Goal: Task Accomplishment & Management: Use online tool/utility

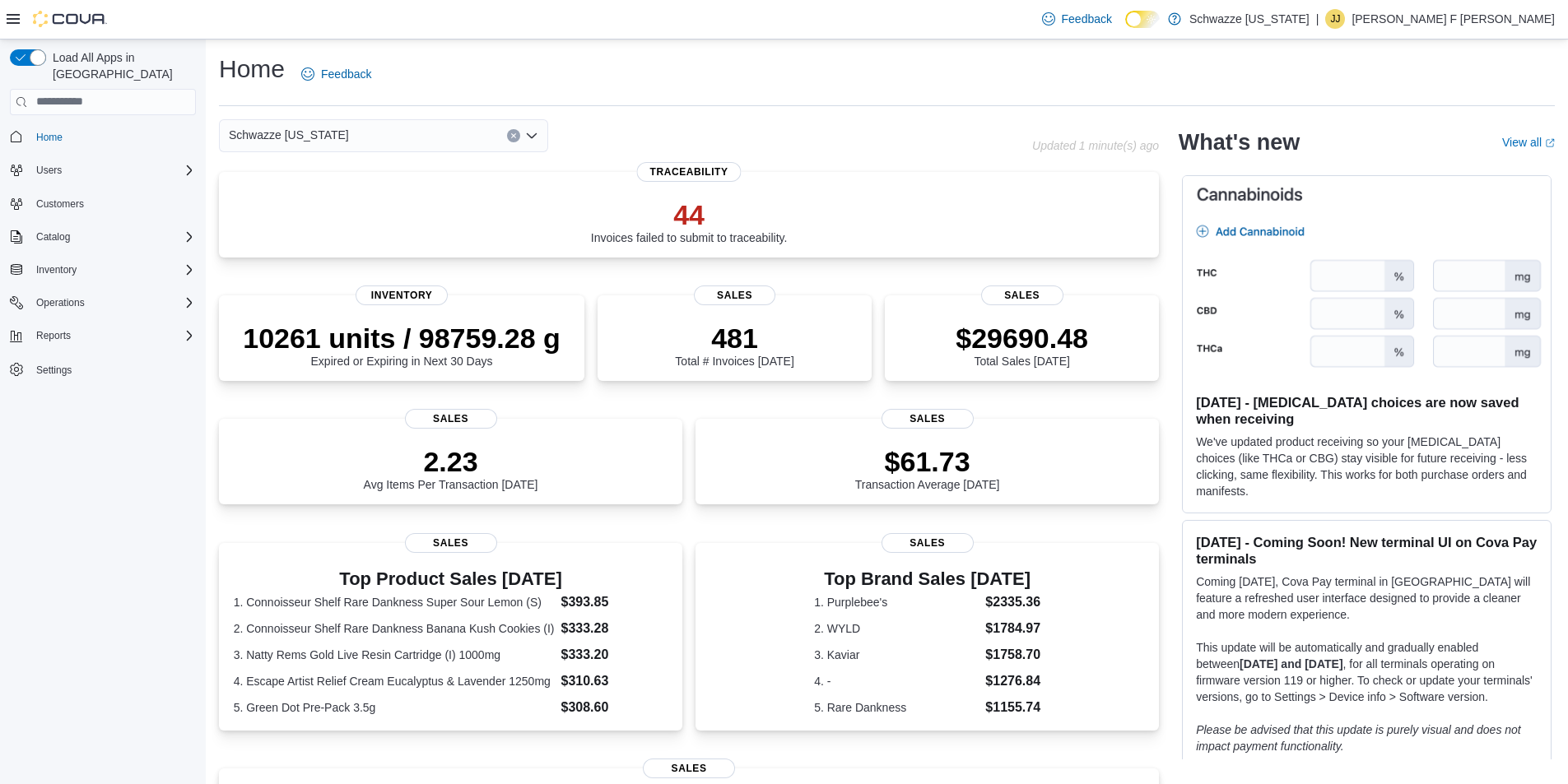
click at [14, 21] on icon at bounding box center [14, 19] width 14 height 14
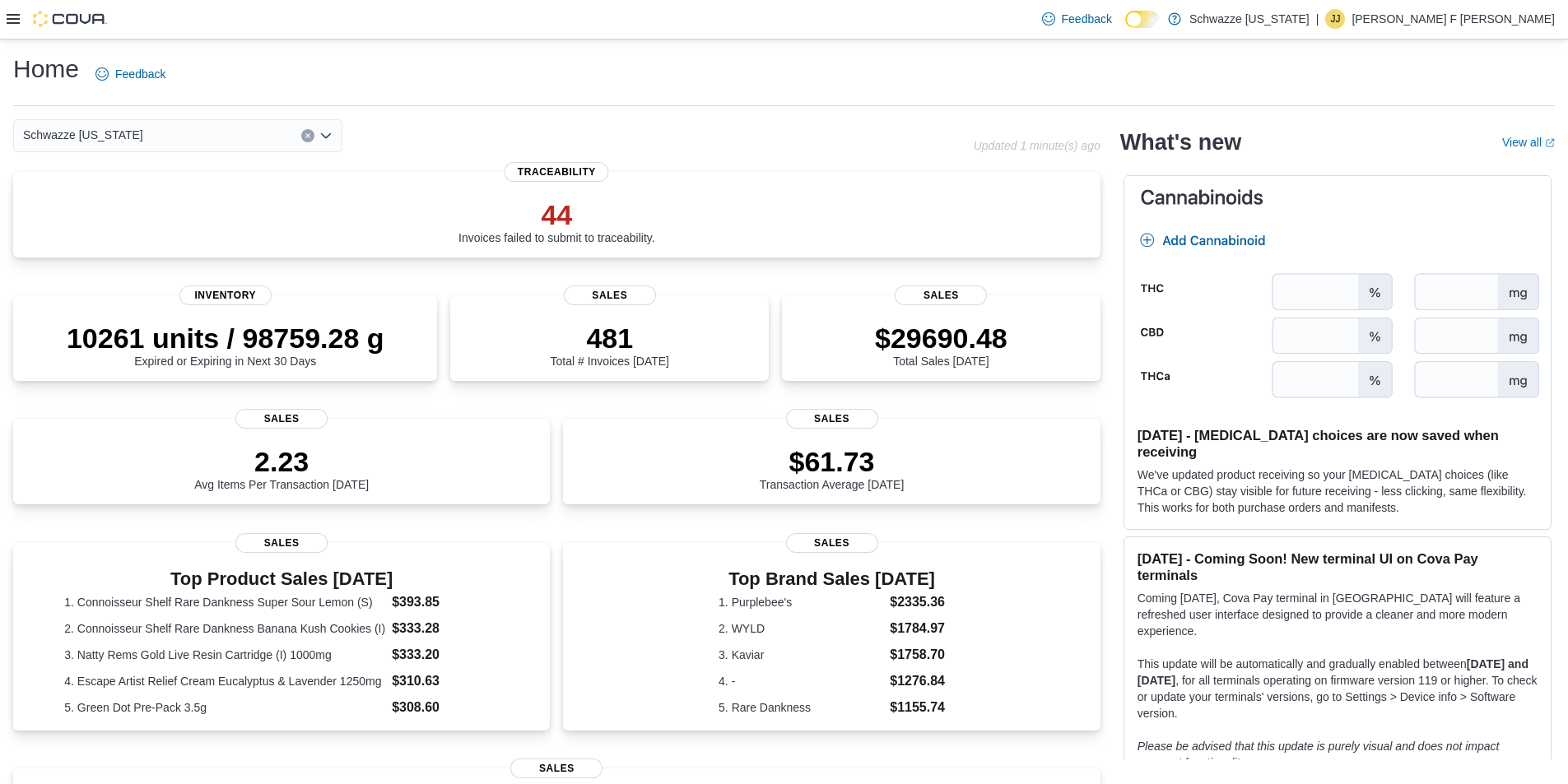
click at [12, 22] on icon at bounding box center [14, 19] width 14 height 14
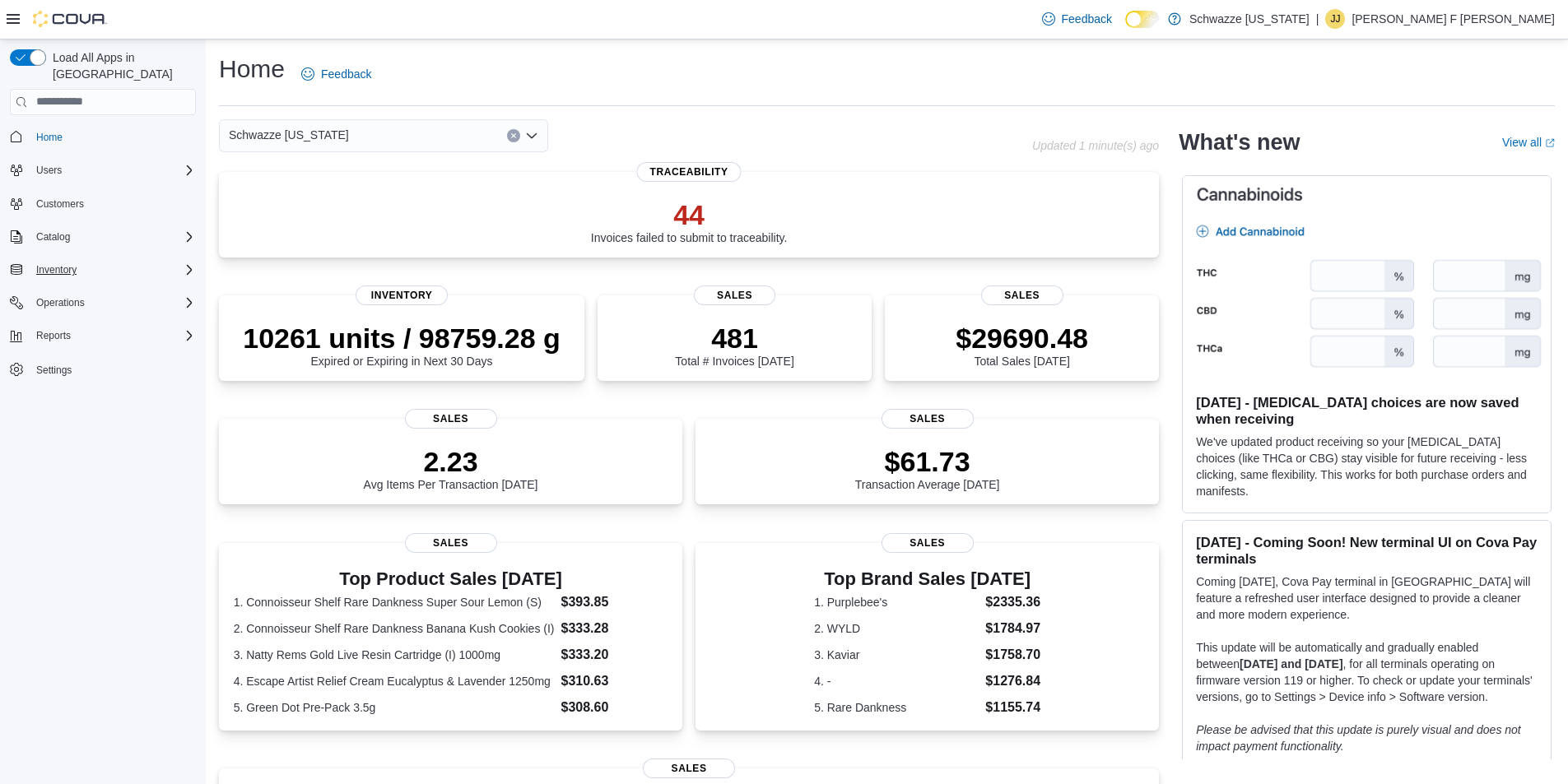
click at [116, 260] on div "Inventory" at bounding box center [113, 269] width 166 height 19
click at [97, 333] on span "Inventory Manager (Classic)" at bounding box center [91, 340] width 124 height 14
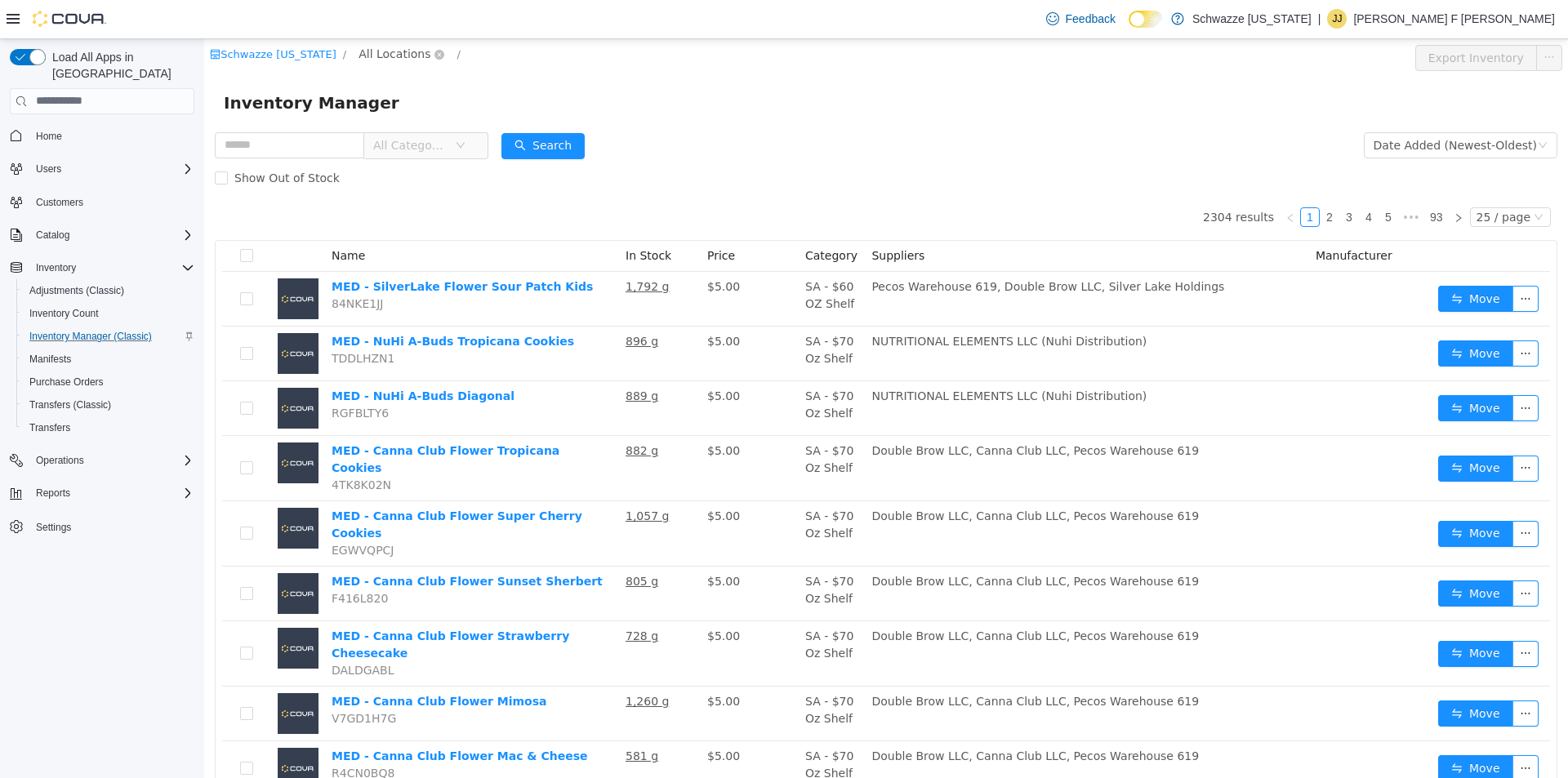
click at [359, 58] on span "All Locations" at bounding box center [395, 52] width 72 height 18
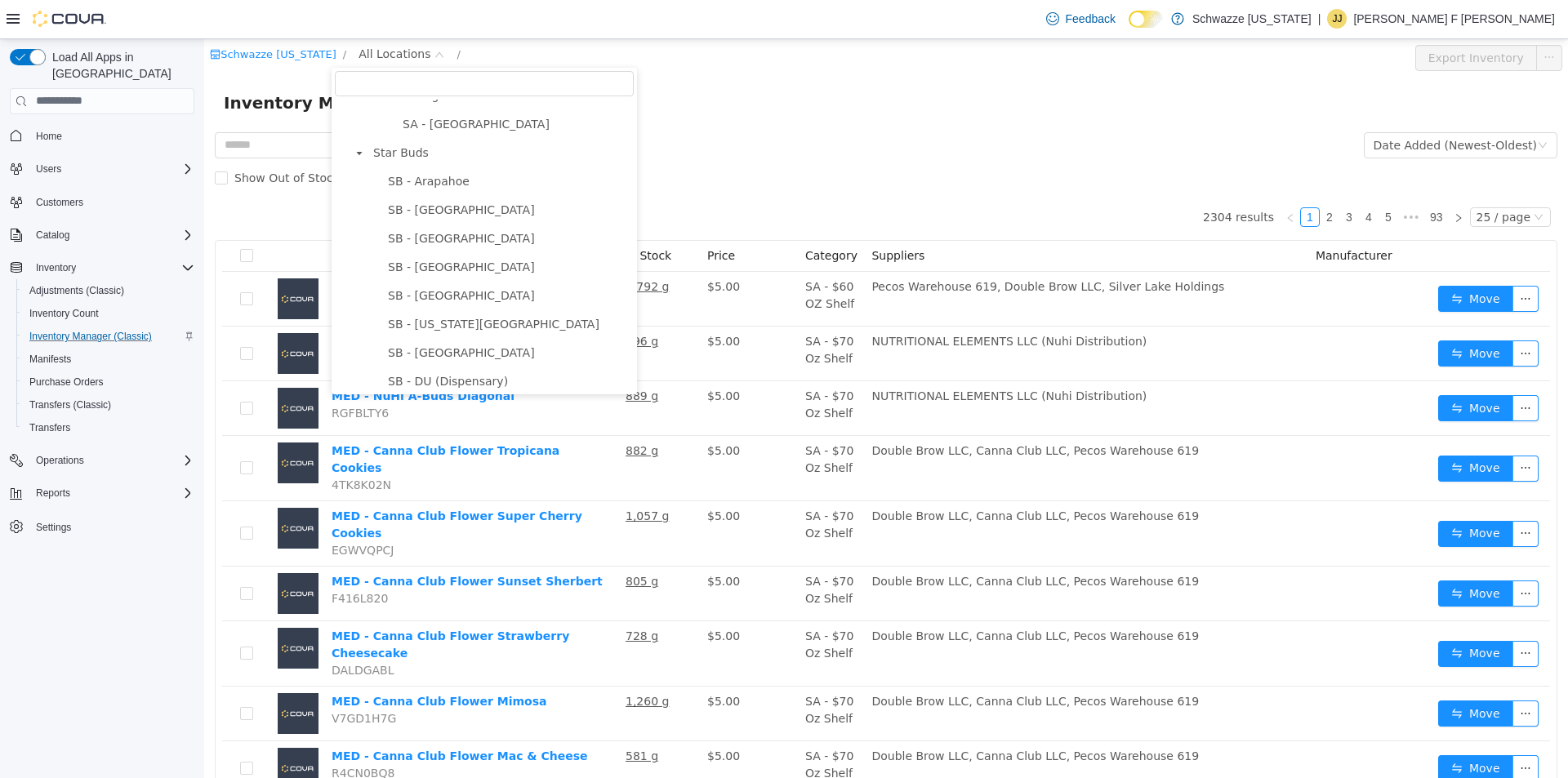
scroll to position [490, 0]
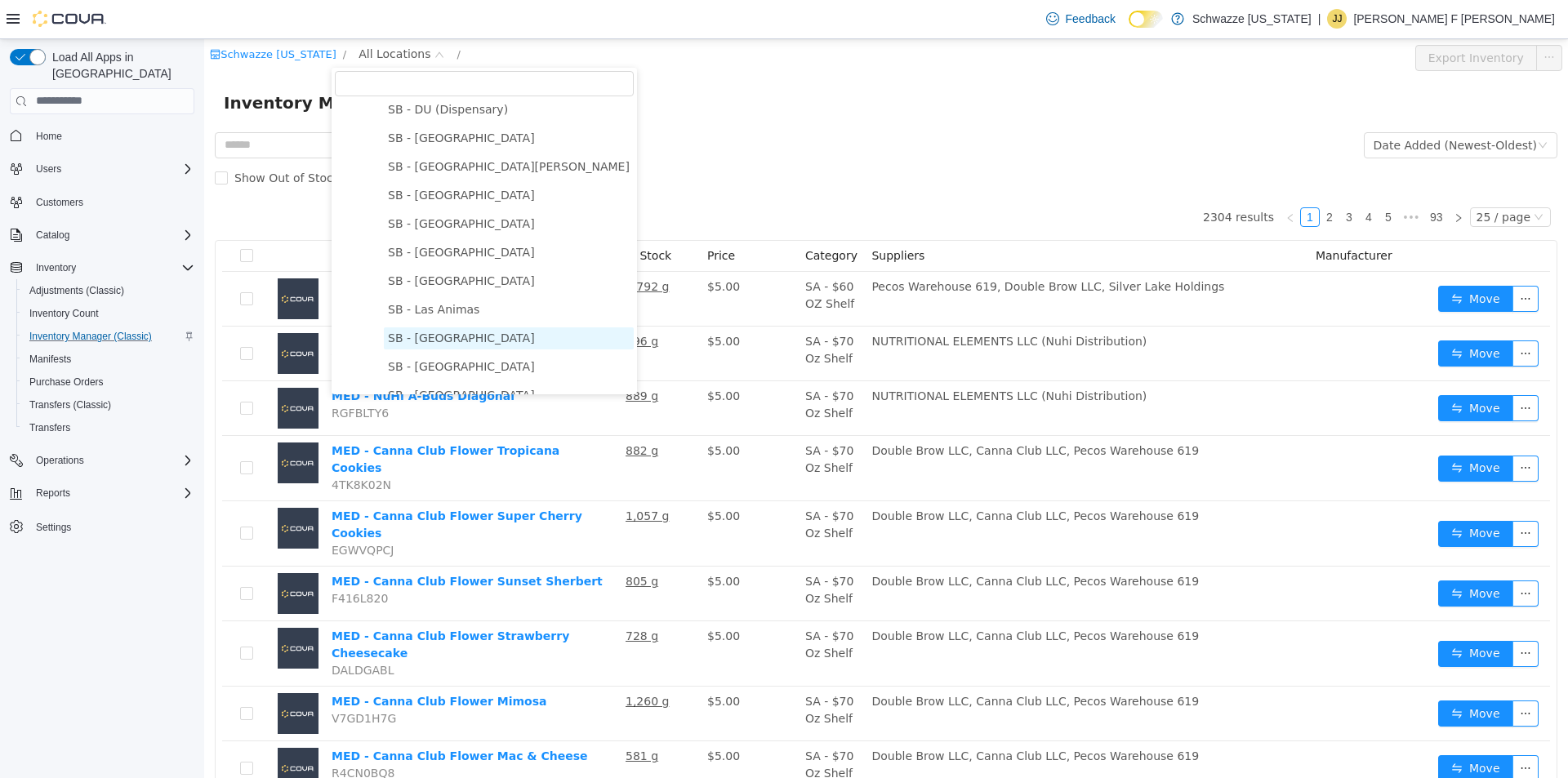
click at [449, 344] on span "SB - [GEOGRAPHIC_DATA]" at bounding box center [461, 338] width 147 height 13
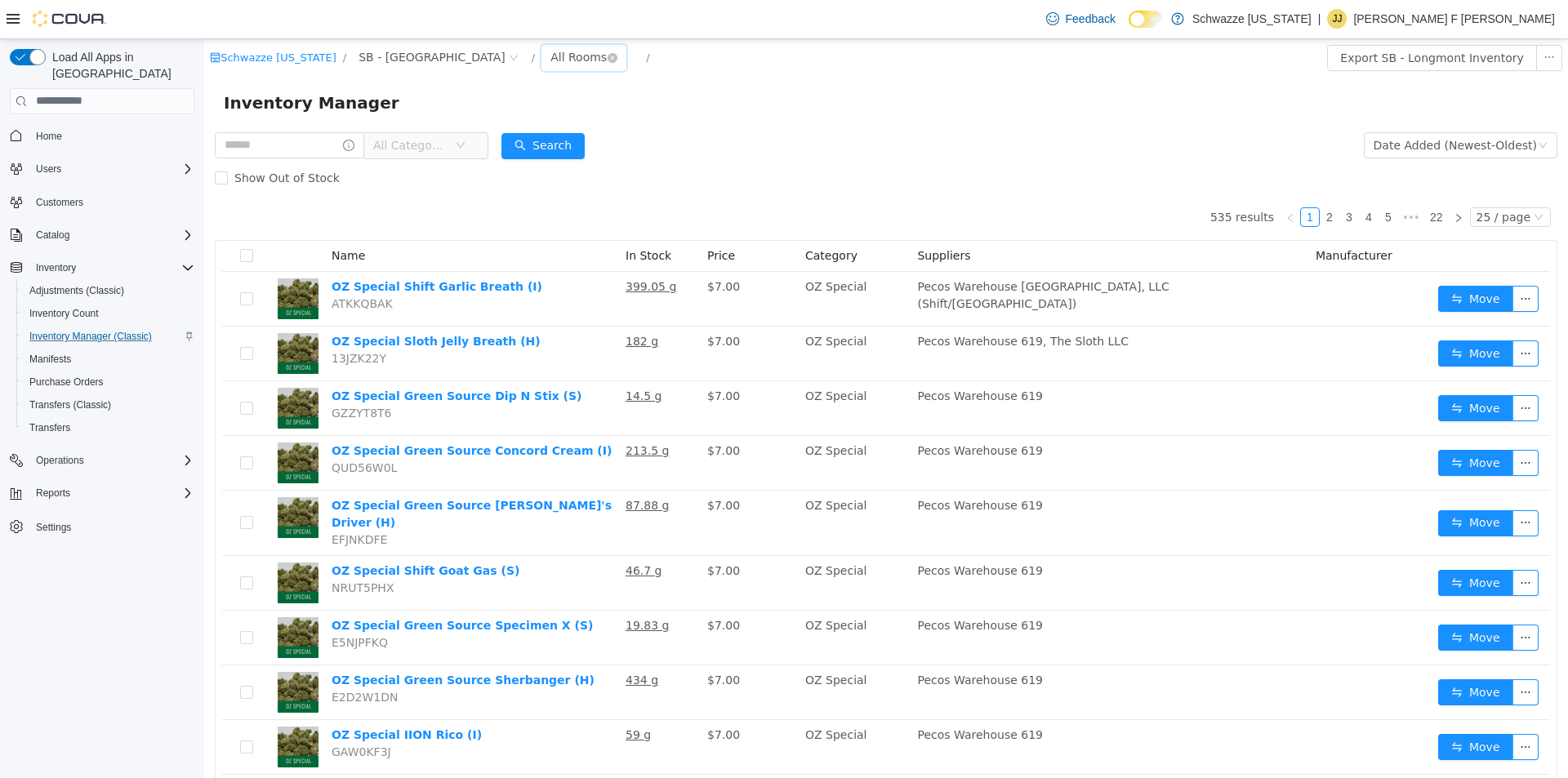
click at [550, 60] on div "All Rooms" at bounding box center [578, 55] width 56 height 24
click at [520, 145] on li "Back Room" at bounding box center [498, 142] width 98 height 26
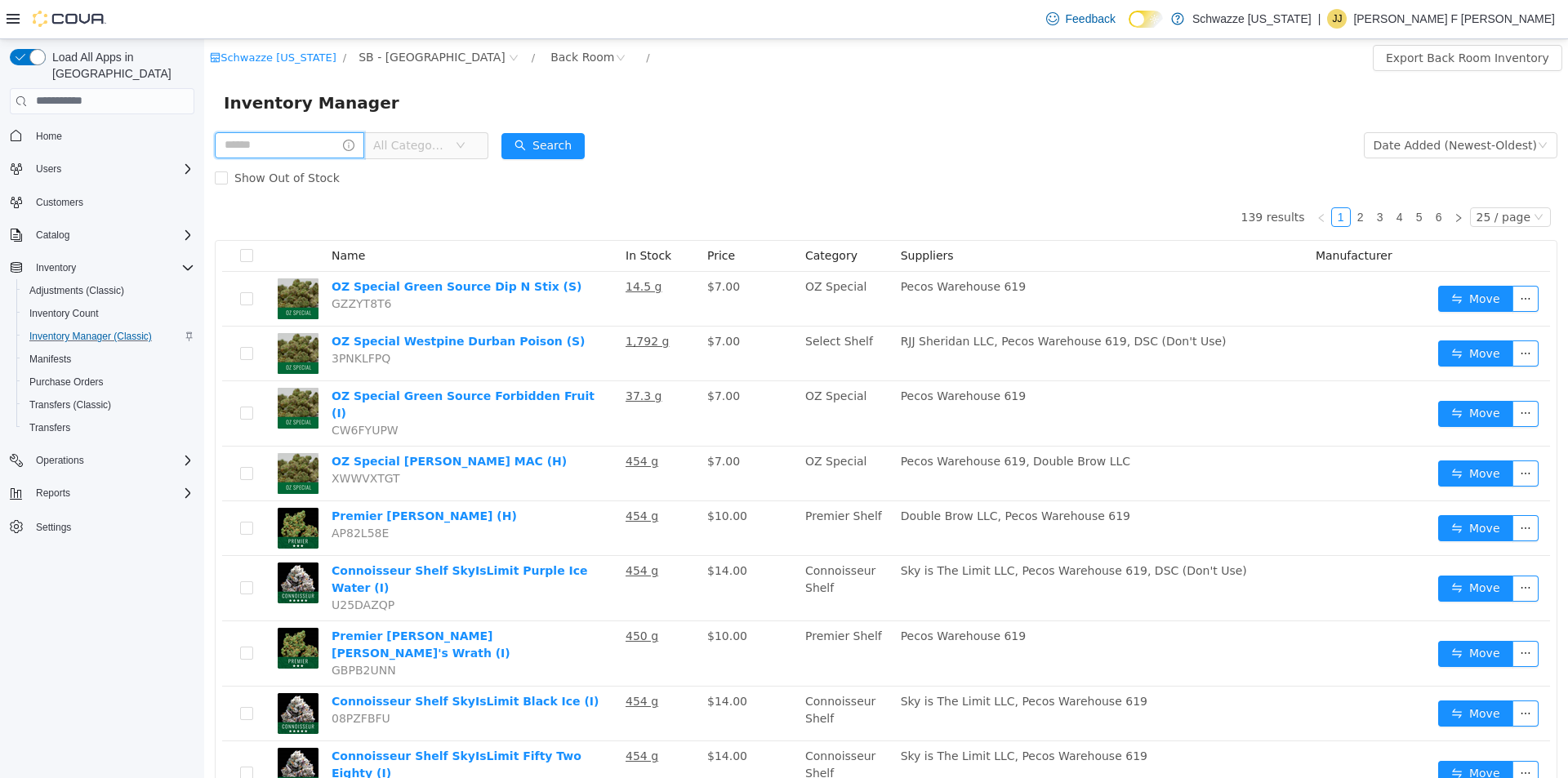
click at [260, 148] on input "text" at bounding box center [290, 144] width 150 height 26
type input "**********"
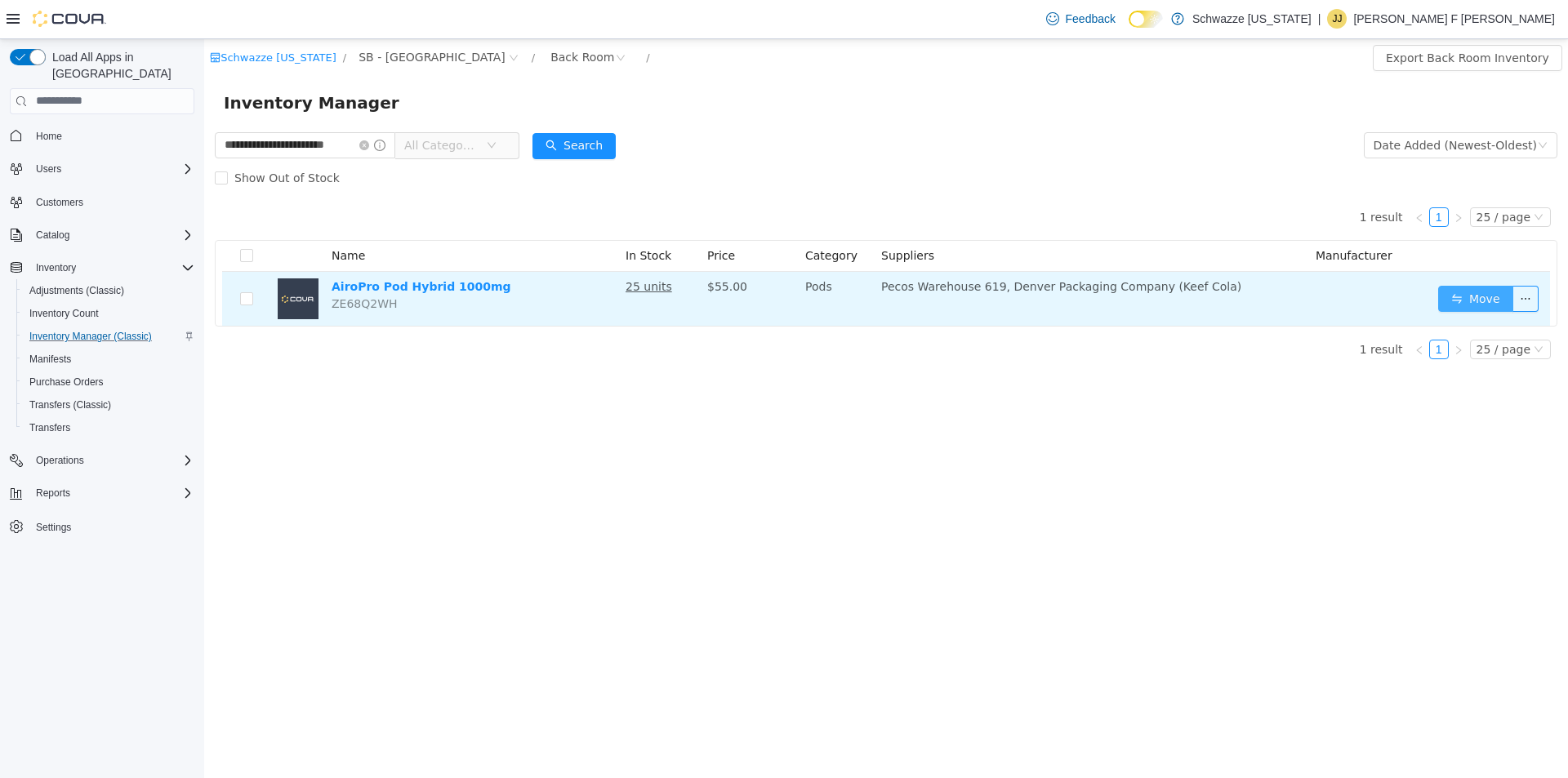
click at [1458, 304] on button "Move" at bounding box center [1475, 297] width 75 height 26
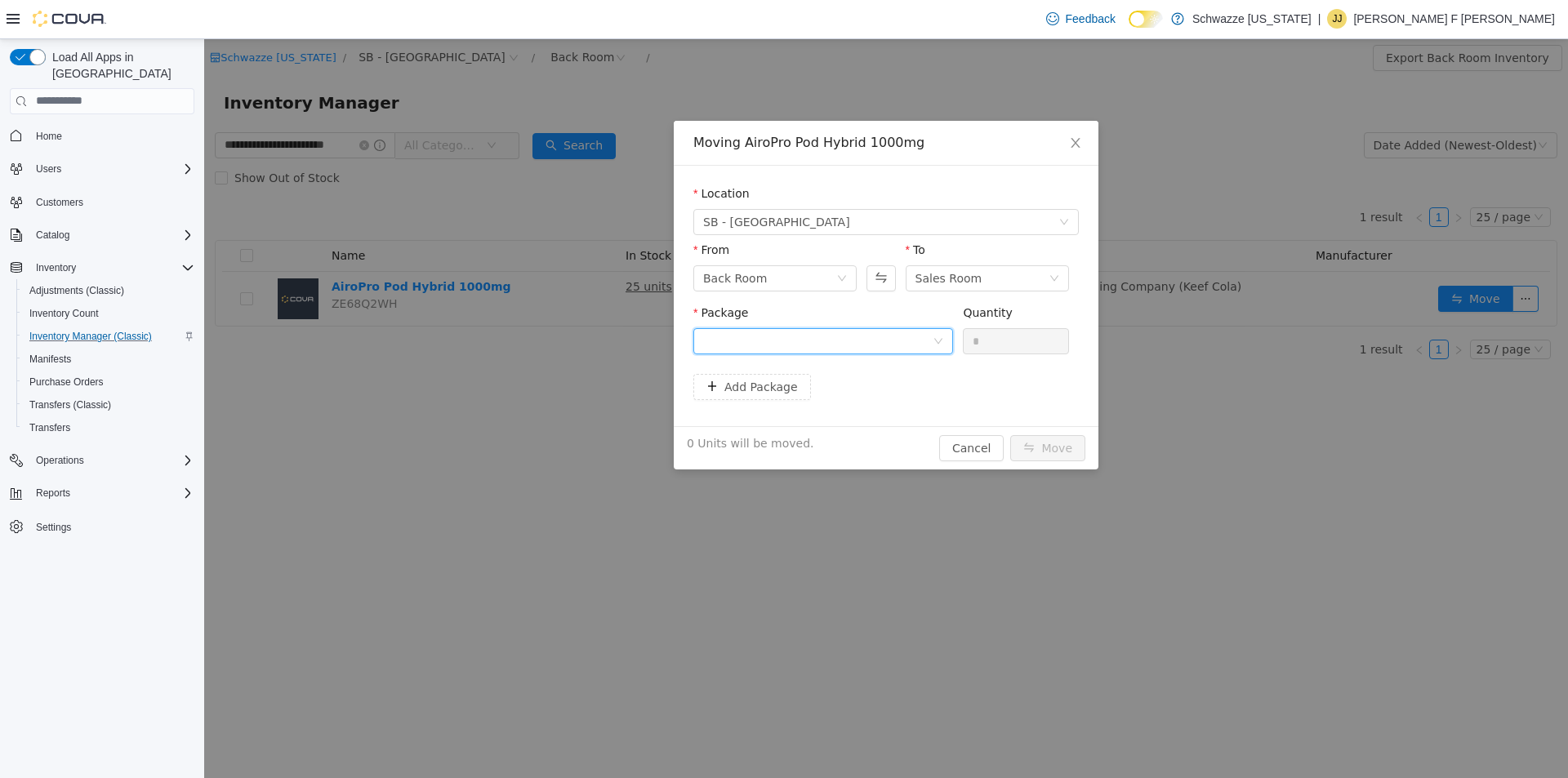
click at [782, 342] on div at bounding box center [818, 340] width 229 height 24
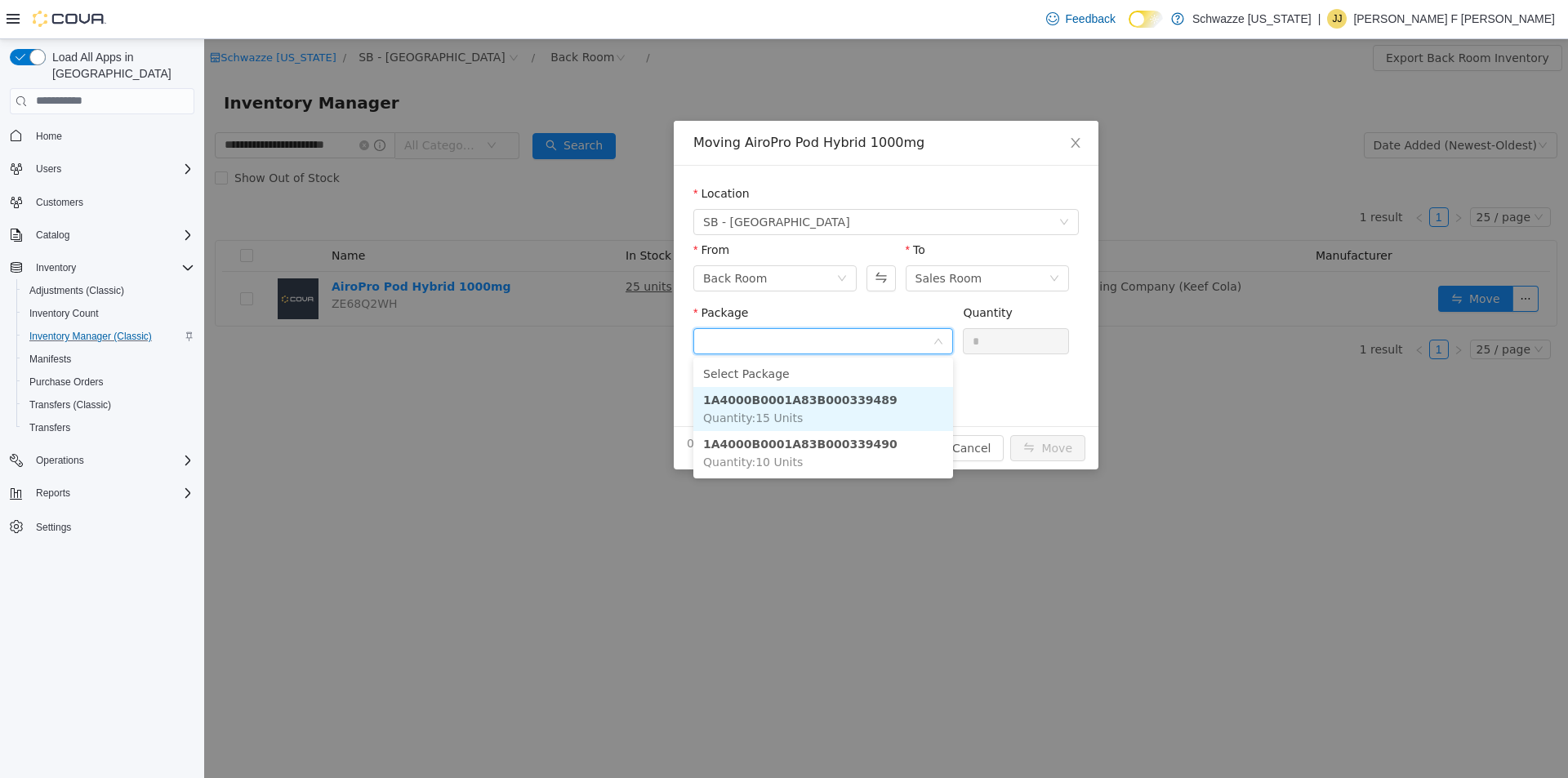
click at [891, 410] on li "1A4000B0001A83B000339489 Quantity : 15 Units" at bounding box center [823, 408] width 260 height 44
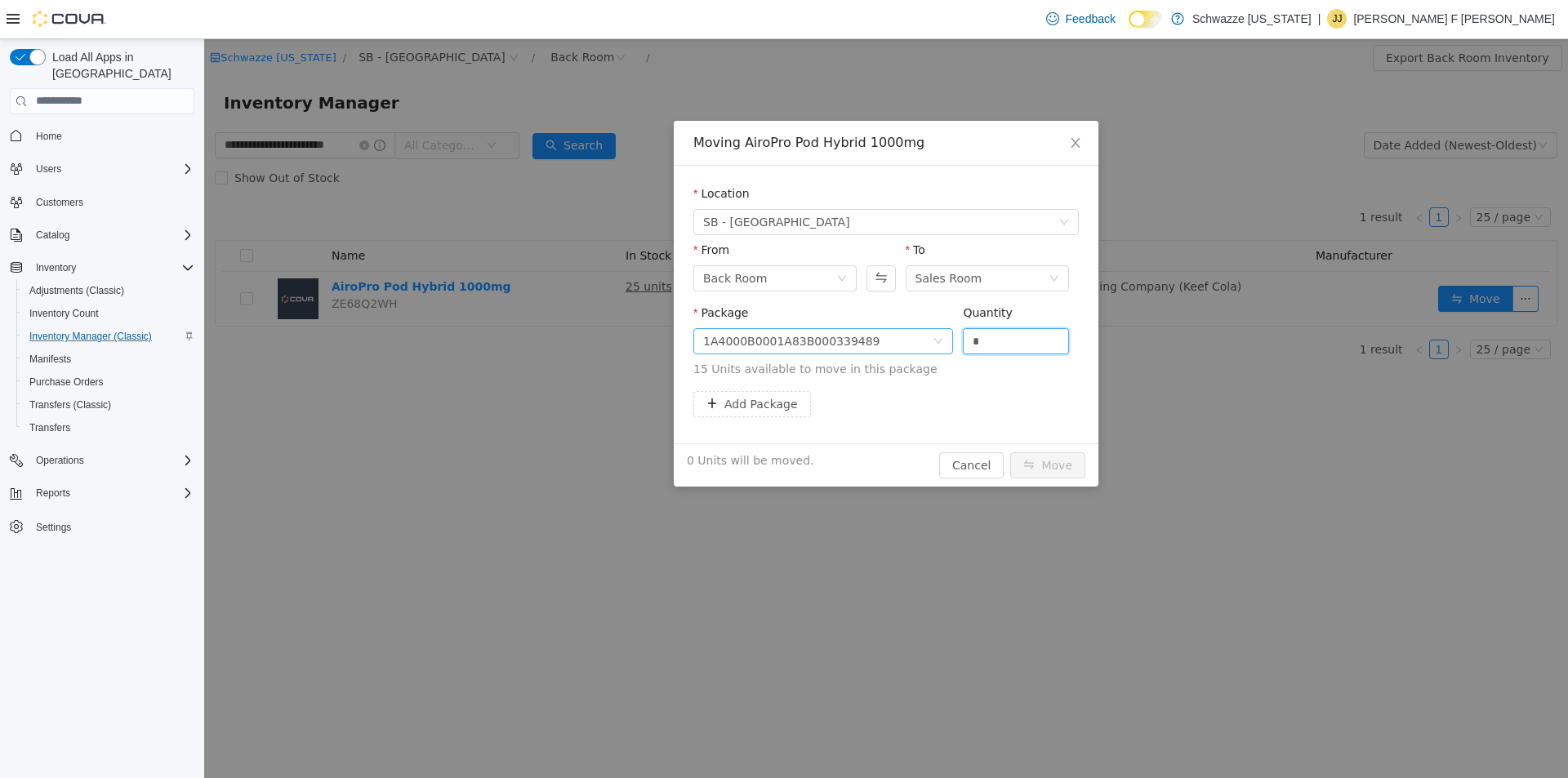
drag, startPoint x: 995, startPoint y: 335, endPoint x: 916, endPoint y: 335, distance: 79.0
click at [918, 335] on span "Package 1A4000B0001A83B000339489 Quantity * 15 Units available to move in this …" at bounding box center [886, 341] width 386 height 72
type input "**"
click at [1056, 470] on button "Move" at bounding box center [1047, 464] width 75 height 26
